Goal: Check status

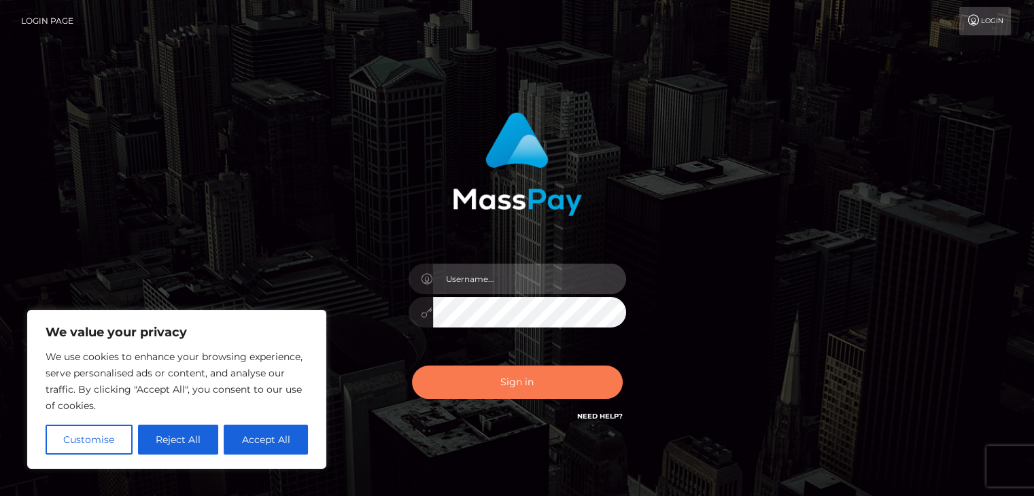
type input "esmeralda.cope"
click at [530, 377] on button "Sign in" at bounding box center [517, 382] width 211 height 33
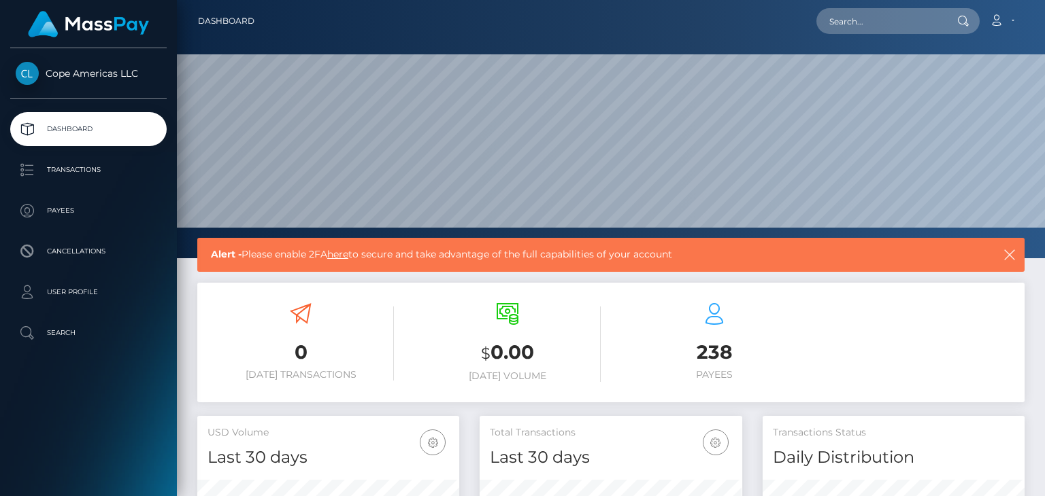
scroll to position [241, 261]
click at [75, 172] on p "Transactions" at bounding box center [89, 170] width 146 height 20
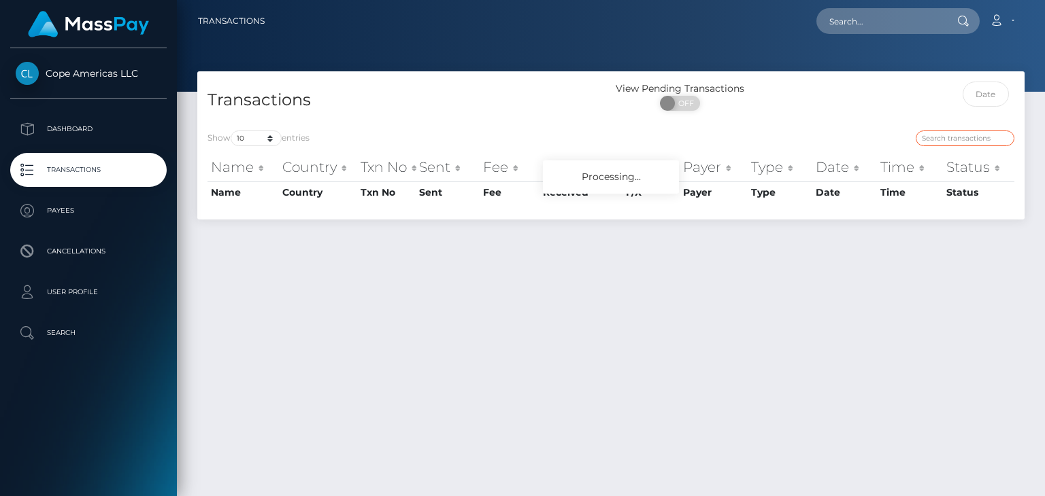
click at [966, 136] on input "search" at bounding box center [964, 139] width 99 height 16
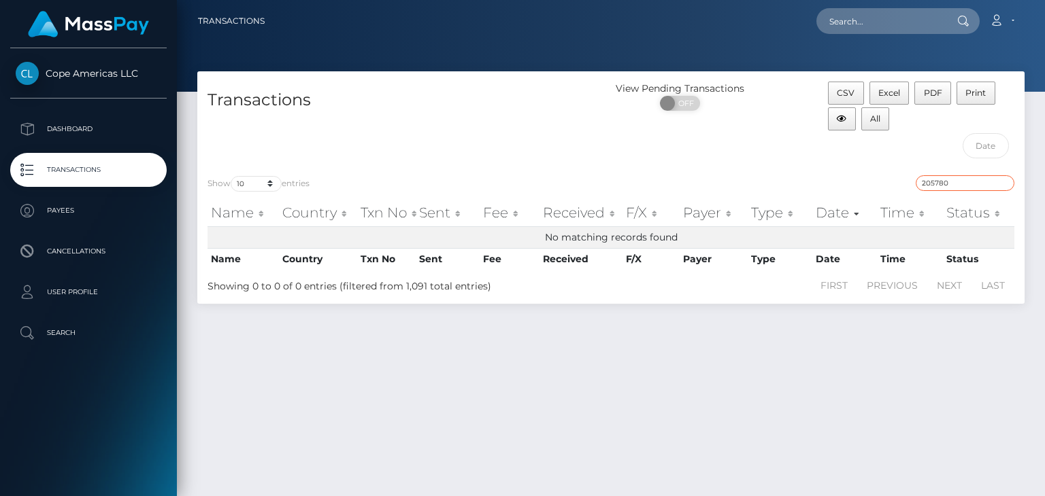
type input "205780"
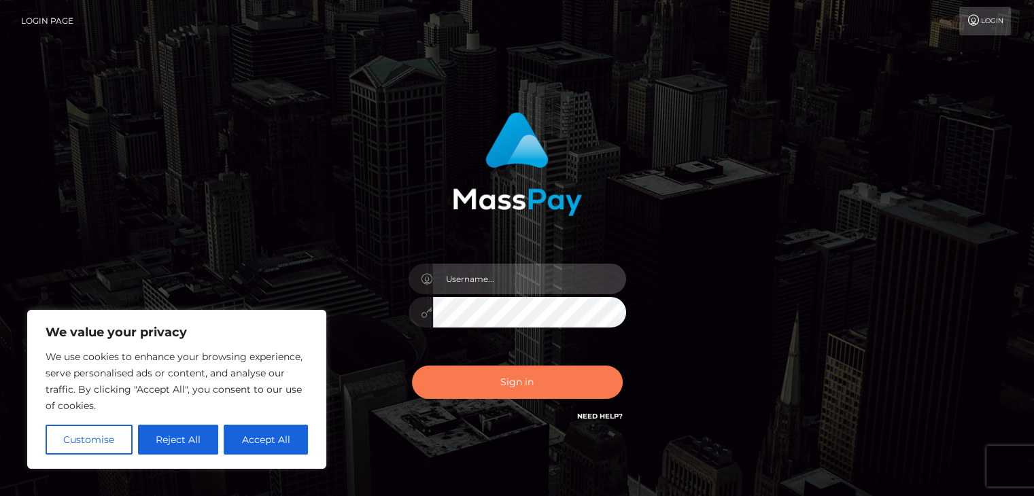
type input "esmeralda.cope"
click at [525, 384] on button "Sign in" at bounding box center [517, 382] width 211 height 33
type input "esmeralda.cope"
click at [522, 382] on button "Sign in" at bounding box center [517, 382] width 211 height 33
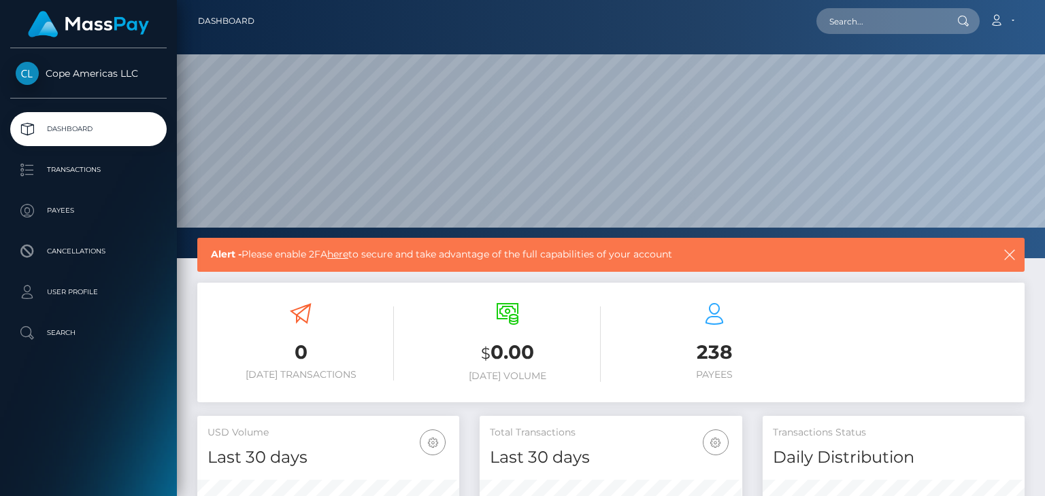
scroll to position [241, 261]
click at [103, 165] on p "Transactions" at bounding box center [89, 170] width 146 height 20
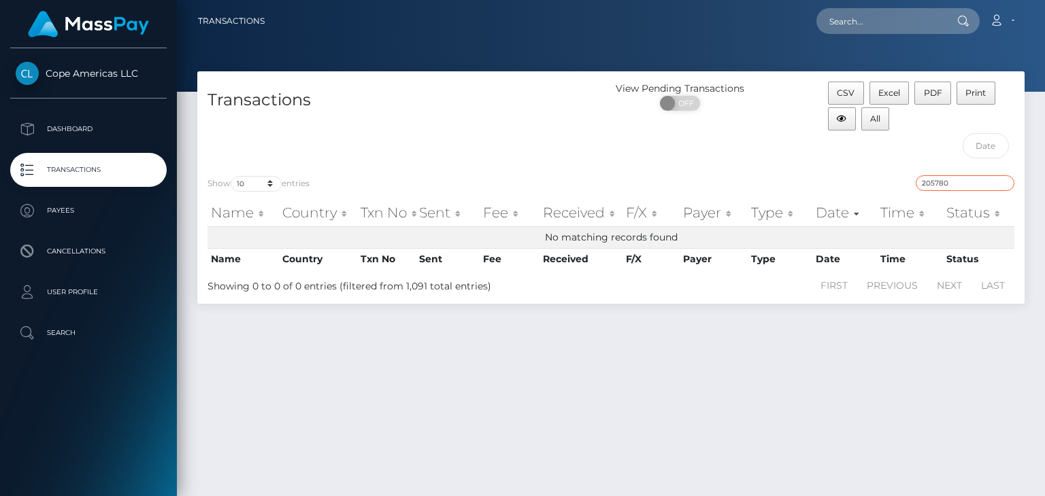
drag, startPoint x: 956, startPoint y: 180, endPoint x: 892, endPoint y: 184, distance: 64.0
click at [892, 184] on div "205780" at bounding box center [817, 184] width 393 height 19
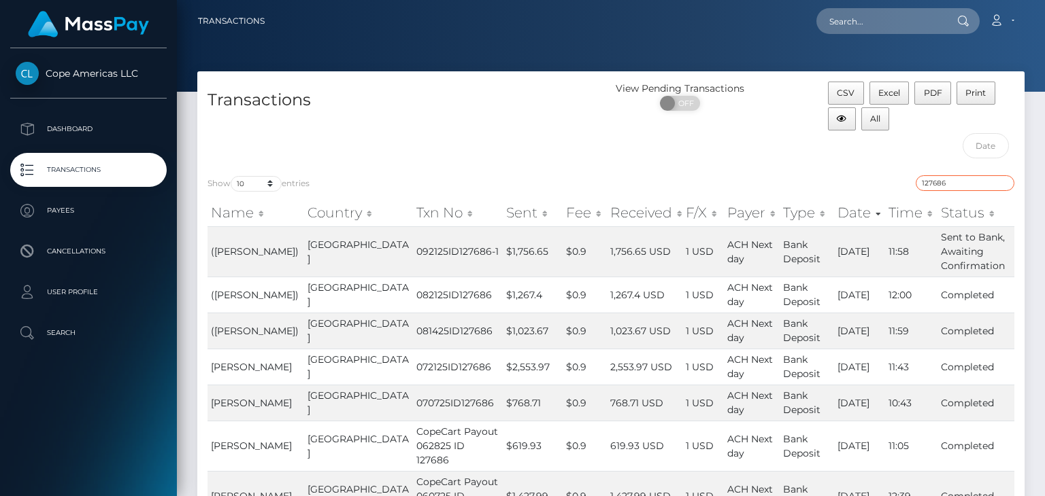
type input "127686"
drag, startPoint x: 549, startPoint y: 250, endPoint x: 600, endPoint y: 252, distance: 51.1
click at [600, 252] on tr "([PERSON_NAME]) United States 092125ID127686-1 $1,756.65 $0.9 1,756.65 USD 1 US…" at bounding box center [610, 251] width 807 height 50
copy tr "1,756.65"
